Goal: Information Seeking & Learning: Learn about a topic

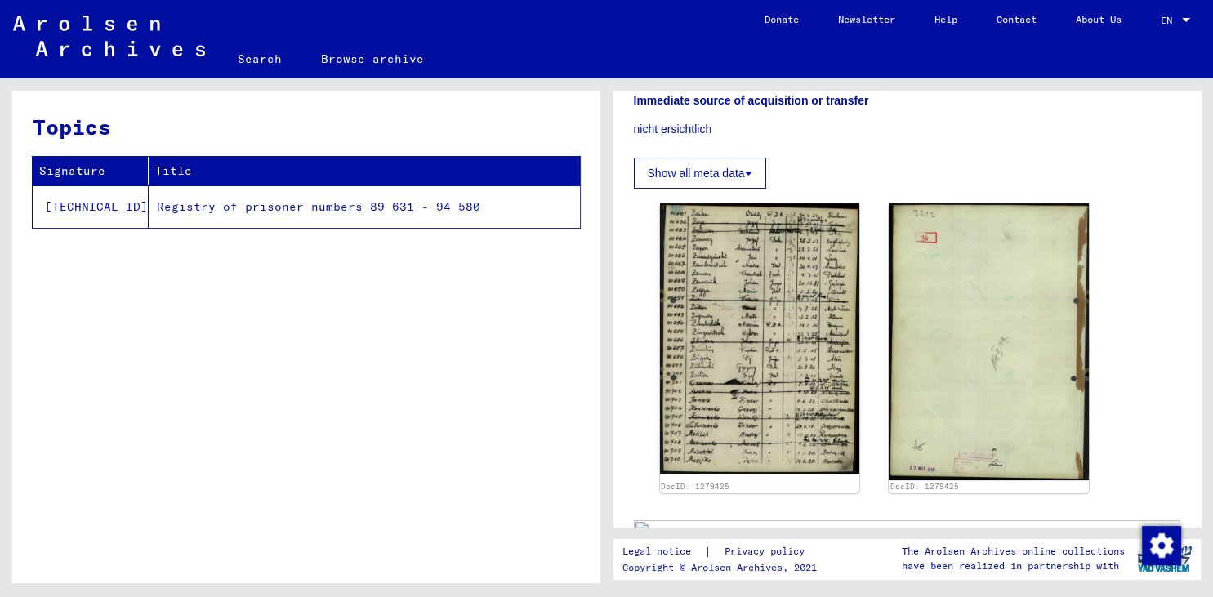
scroll to position [263, 0]
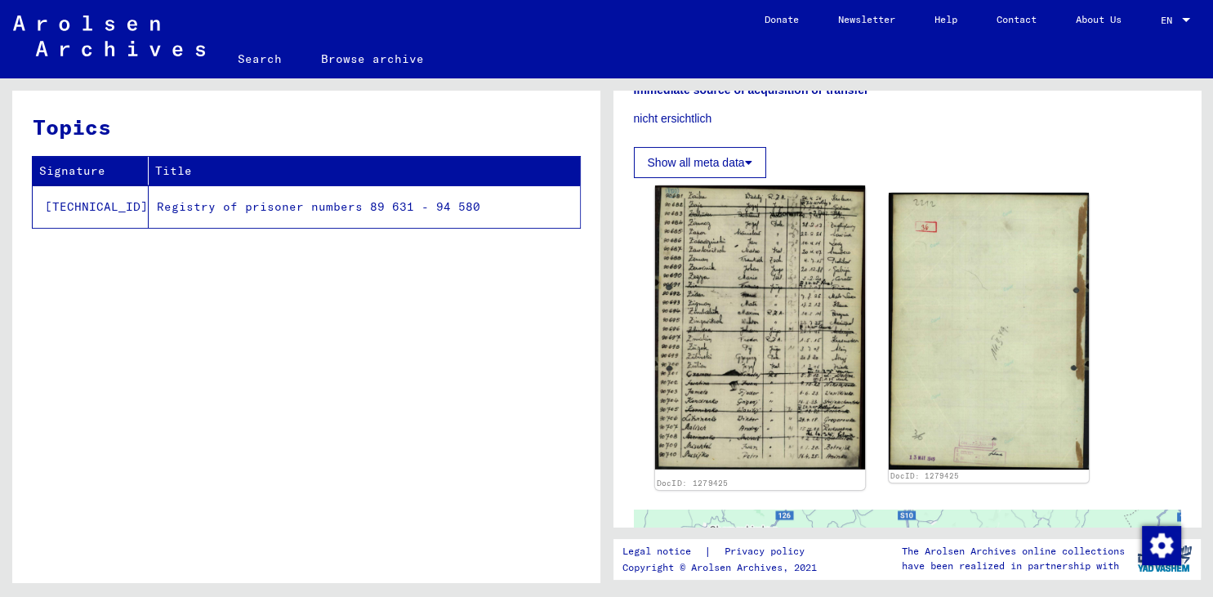
click at [720, 420] on img at bounding box center [759, 326] width 210 height 283
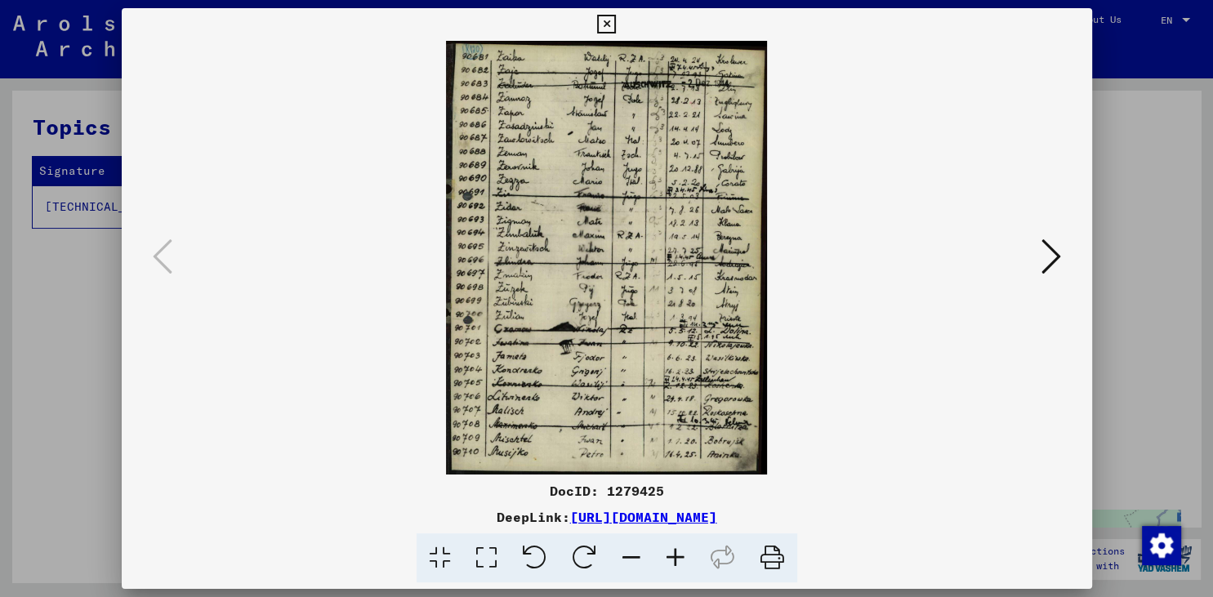
click at [679, 557] on icon at bounding box center [675, 558] width 44 height 50
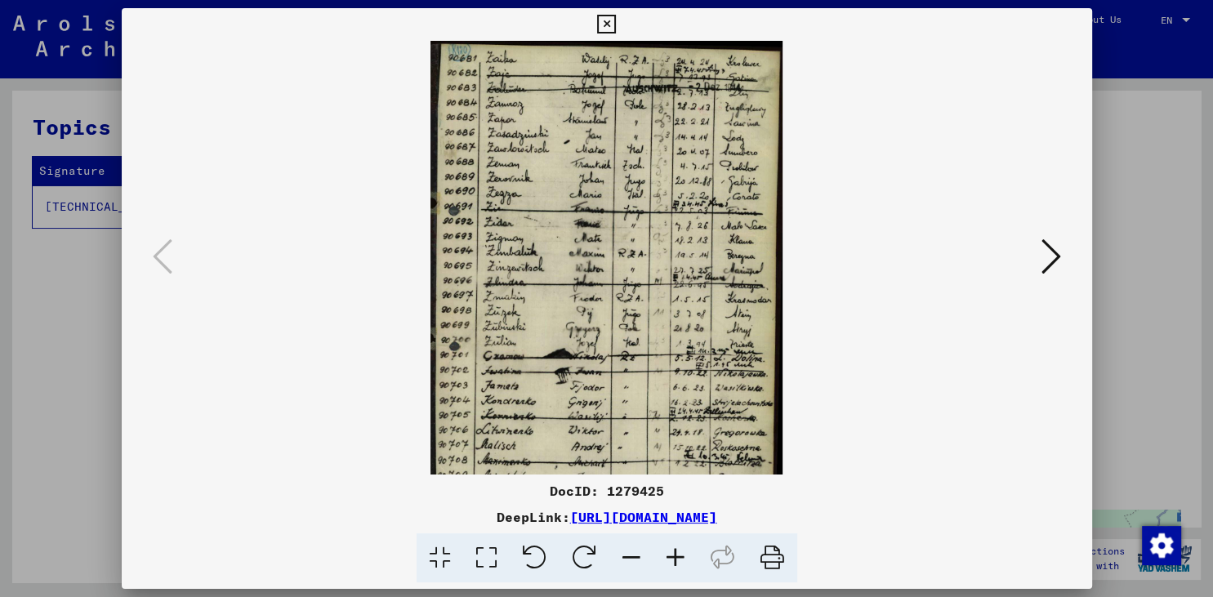
click at [679, 557] on icon at bounding box center [675, 558] width 44 height 50
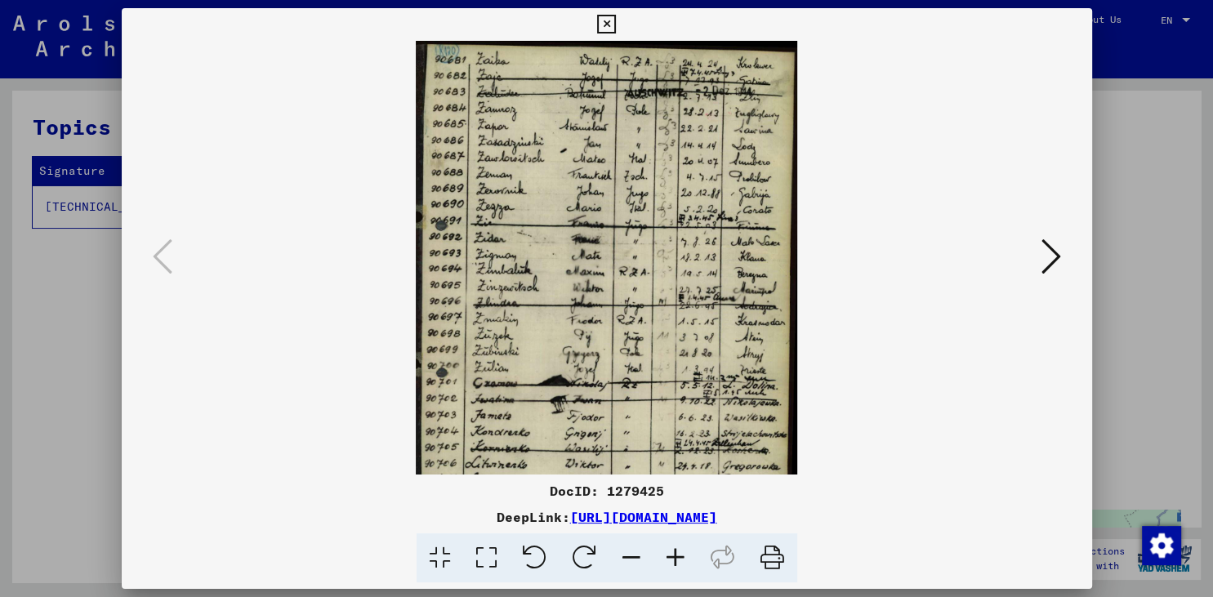
click at [679, 557] on icon at bounding box center [675, 558] width 44 height 50
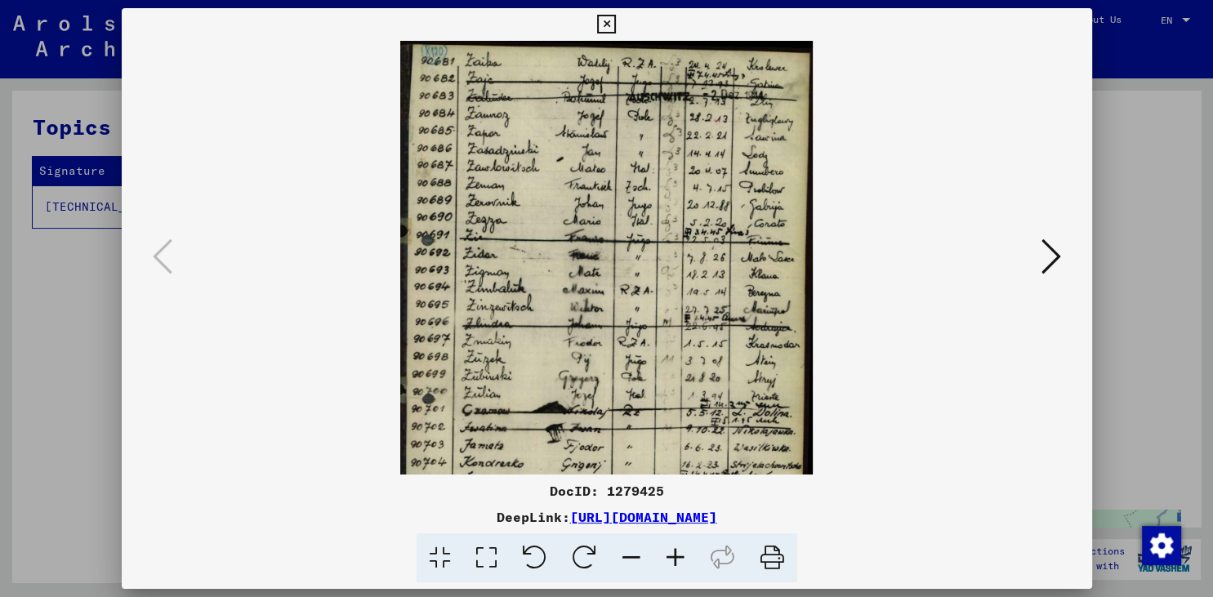
click at [679, 556] on icon at bounding box center [675, 558] width 44 height 50
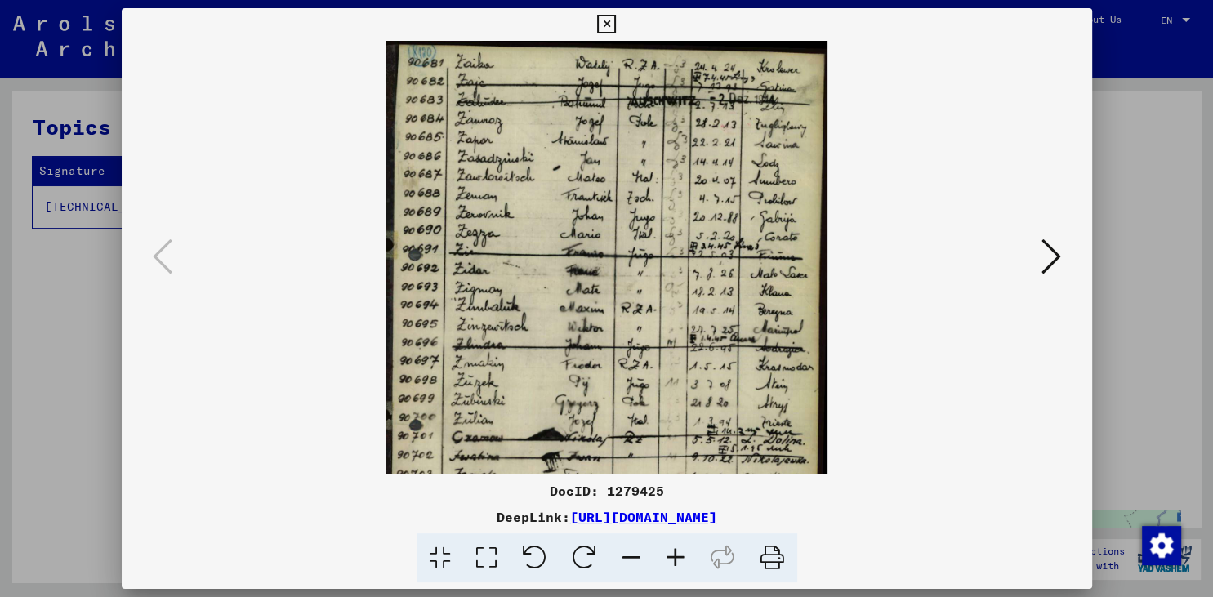
click at [679, 556] on icon at bounding box center [675, 558] width 44 height 50
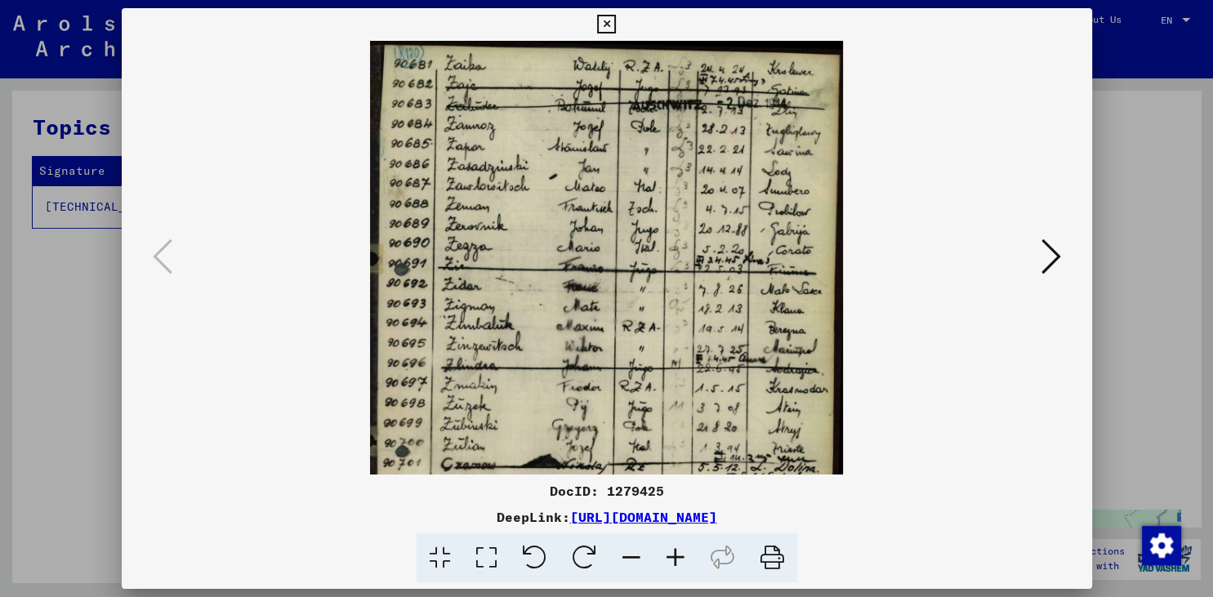
click at [679, 556] on icon at bounding box center [675, 558] width 44 height 50
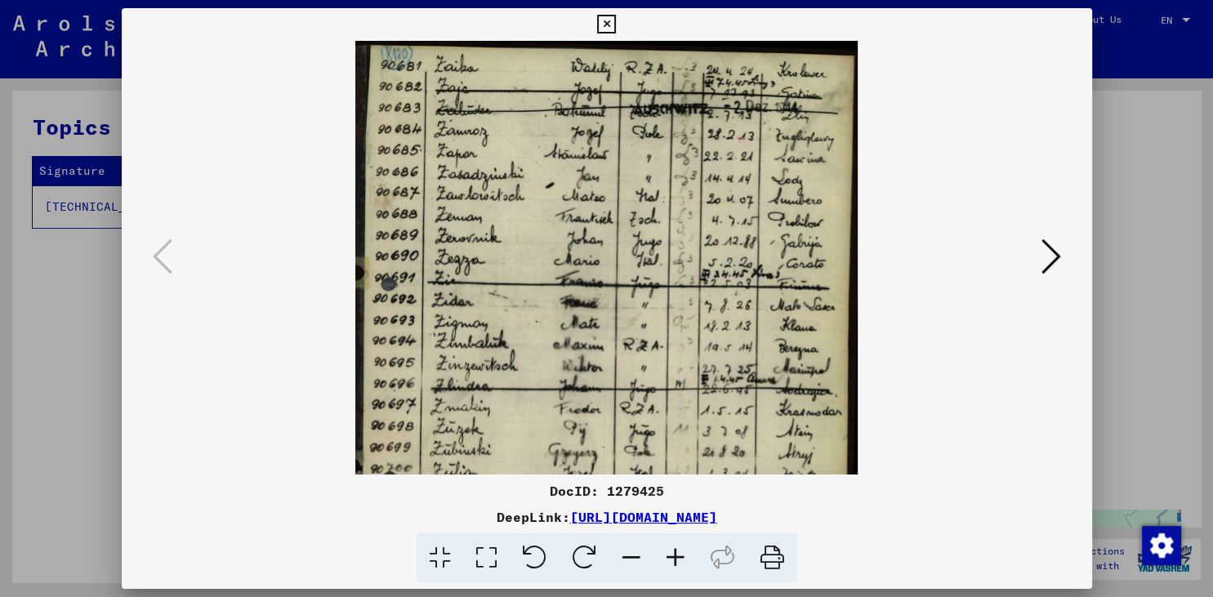
click at [679, 556] on icon at bounding box center [675, 558] width 44 height 50
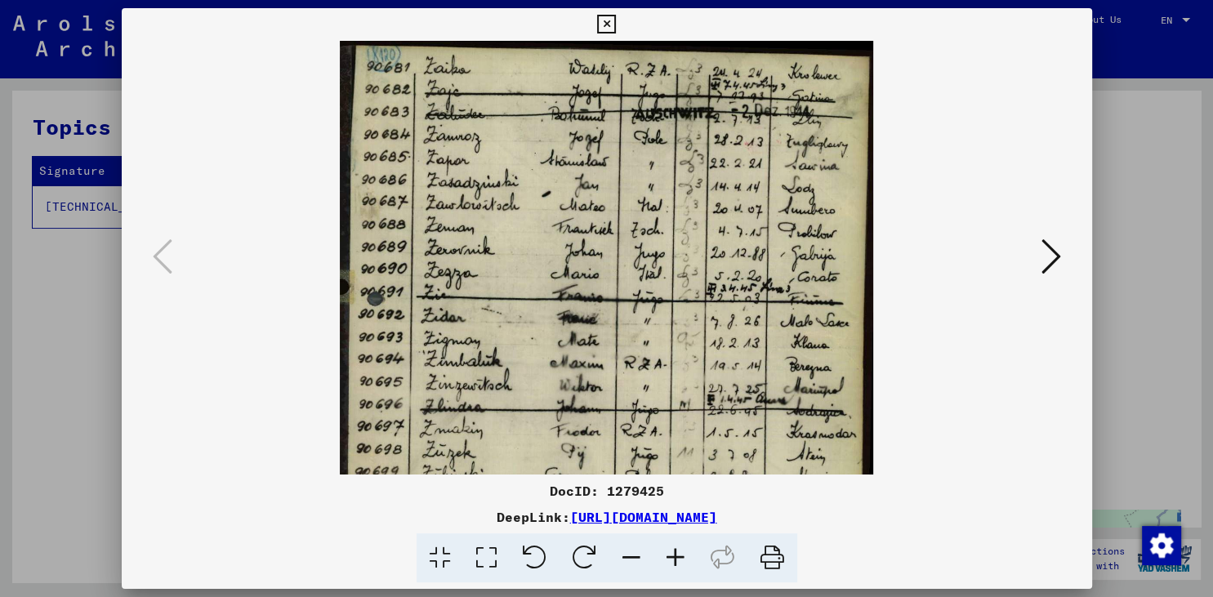
click at [679, 556] on icon at bounding box center [675, 558] width 44 height 50
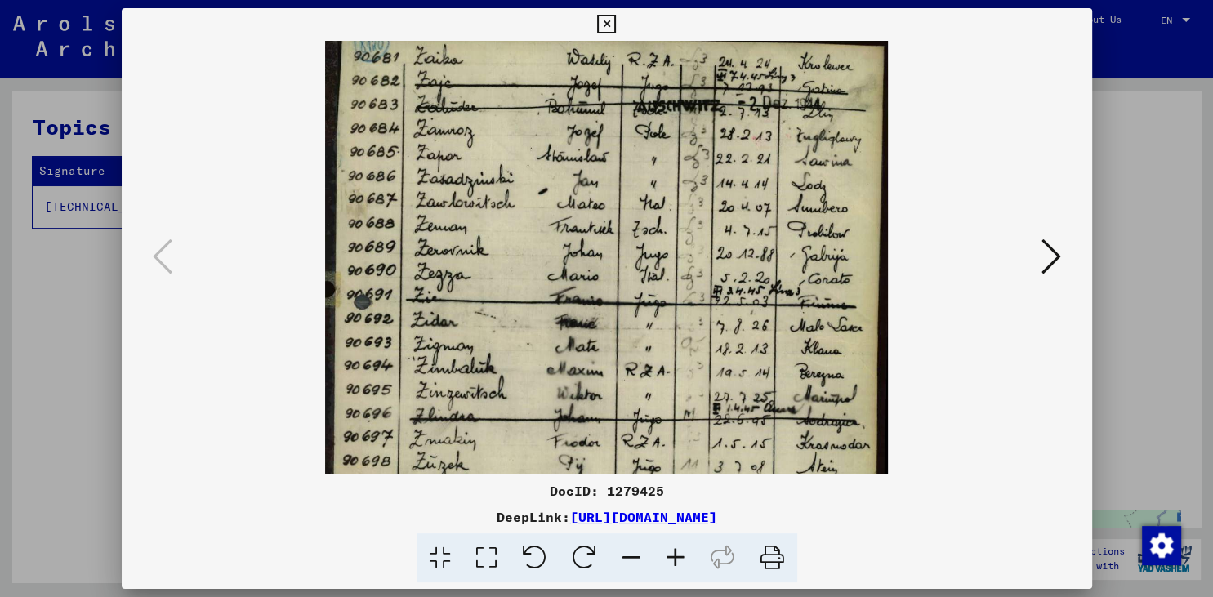
scroll to position [0, 0]
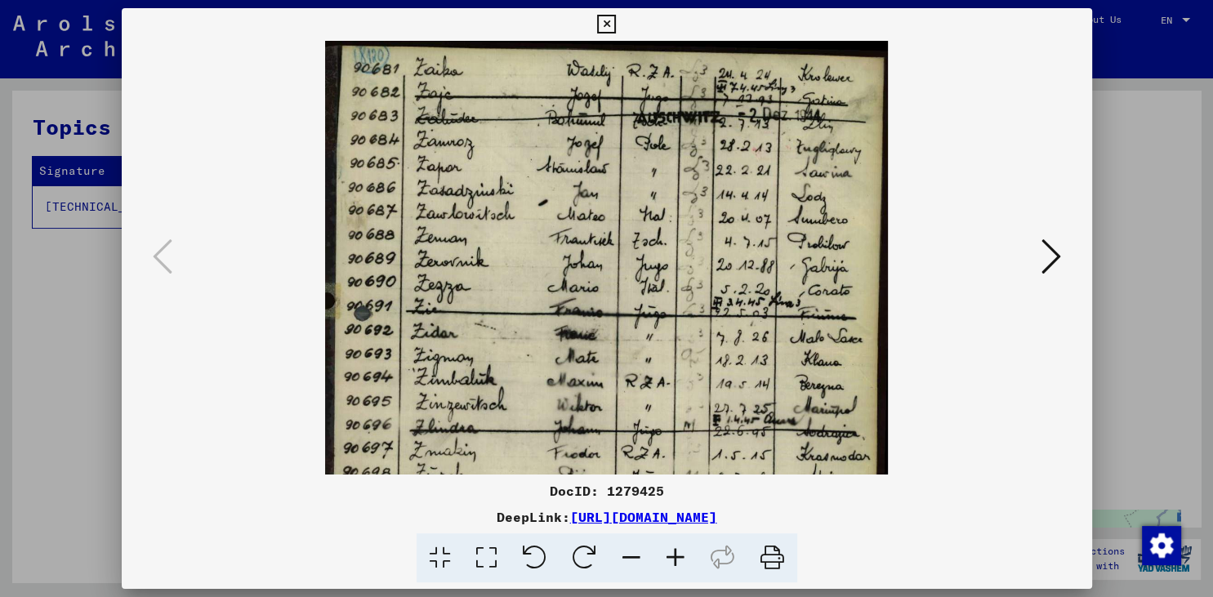
drag, startPoint x: 665, startPoint y: 316, endPoint x: 717, endPoint y: 324, distance: 52.9
click at [717, 324] on img at bounding box center [606, 421] width 563 height 760
